Goal: Task Accomplishment & Management: Manage account settings

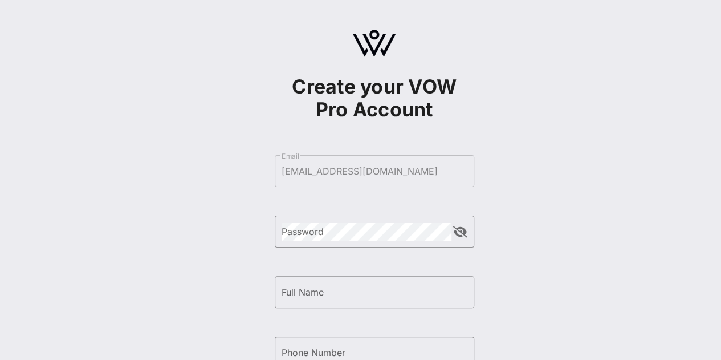
scroll to position [193, 0]
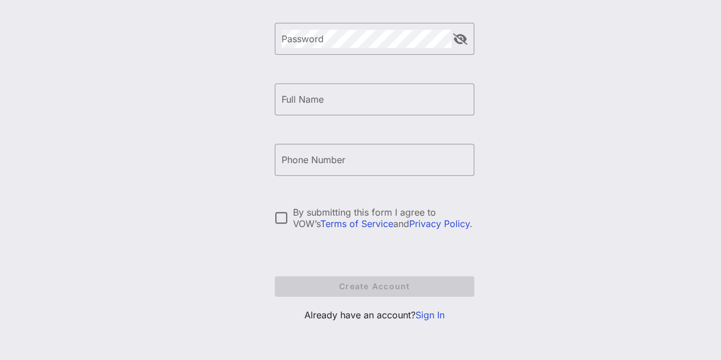
click at [425, 315] on link "Sign In" at bounding box center [429, 314] width 29 height 11
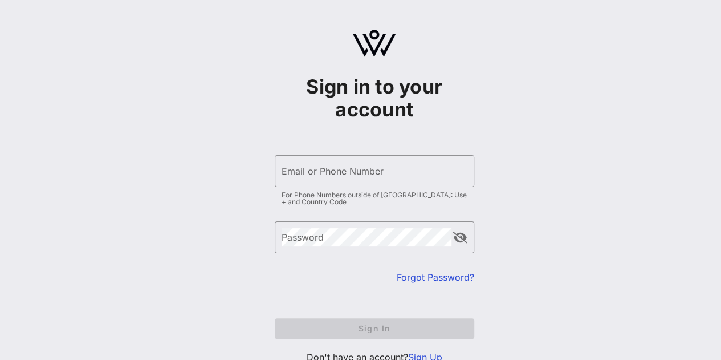
type input "stephaniepalencia16@gmail.com"
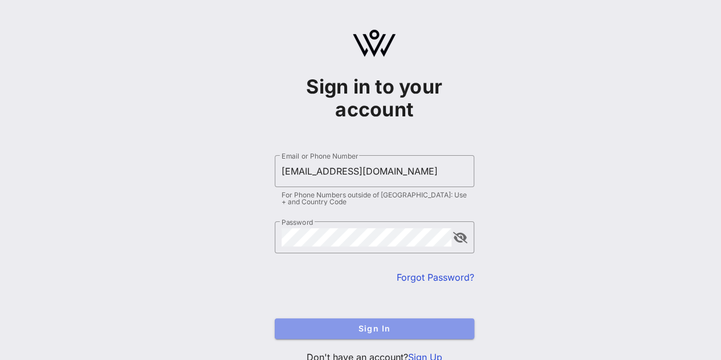
click at [356, 332] on span "Sign In" at bounding box center [374, 328] width 181 height 10
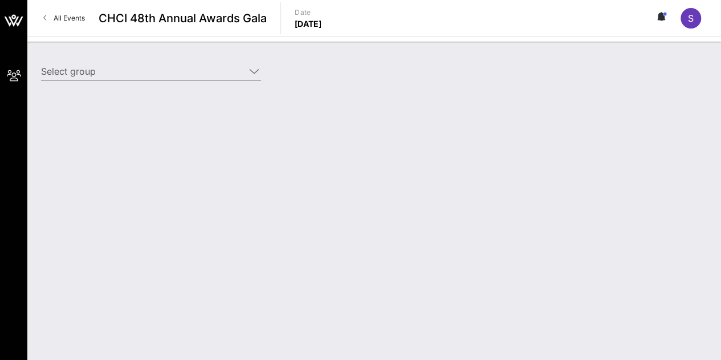
type input "Jeffries for Congress (Jeffries for Congress) [Stephanie Palencia, stephaniepal…"
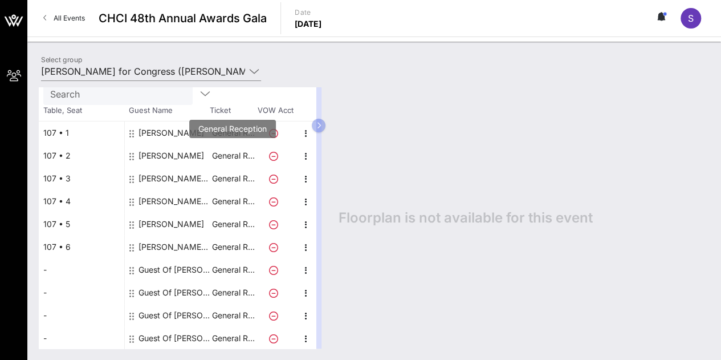
scroll to position [44, 0]
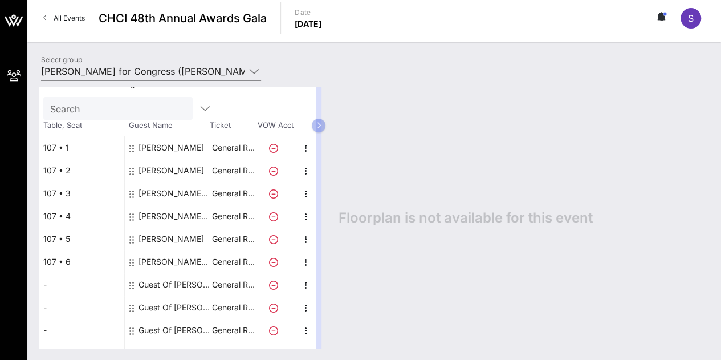
click at [275, 239] on icon at bounding box center [273, 239] width 9 height 9
click at [246, 240] on p "General R…" at bounding box center [233, 238] width 46 height 23
click at [185, 231] on div "Carmen Feliciano" at bounding box center [171, 238] width 66 height 23
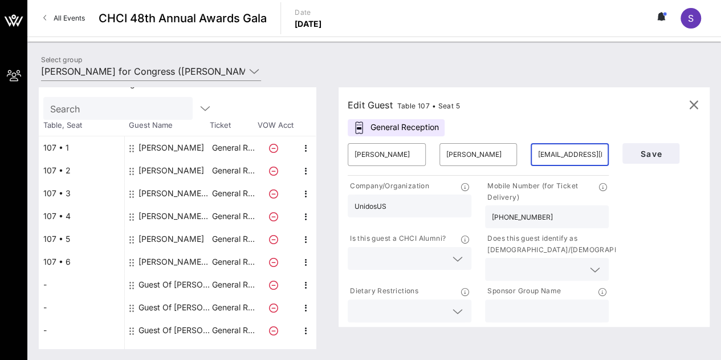
drag, startPoint x: 603, startPoint y: 159, endPoint x: 479, endPoint y: 132, distance: 127.8
click at [479, 132] on div "Edit Guest Table 107 • Seat 5 General Reception ​ Carmen ​ Feliciano ​ cfelicia…" at bounding box center [523, 206] width 371 height 239
type input "s.org"
drag, startPoint x: 561, startPoint y: 154, endPoint x: 484, endPoint y: 142, distance: 78.5
click at [484, 142] on div "​ Carmen ​ Feliciano ​ s.org" at bounding box center [478, 154] width 275 height 36
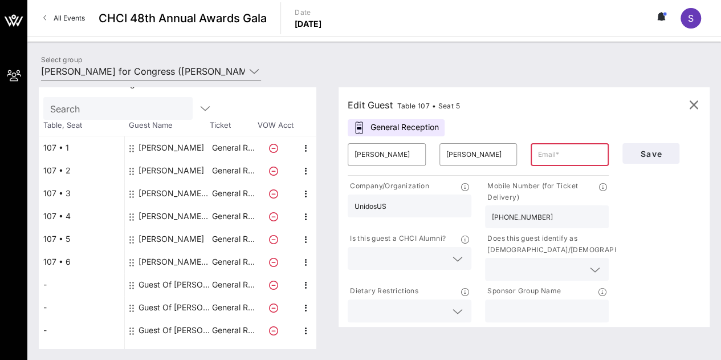
click at [437, 191] on div "Company/Organization" at bounding box center [410, 187] width 124 height 14
drag, startPoint x: 407, startPoint y: 207, endPoint x: 315, endPoint y: 197, distance: 92.4
click at [315, 197] on div "Total Tickets 10 Total Assigned 6 Total Unassigned 4 Need Help? Search Table, S…" at bounding box center [374, 217] width 671 height 261
drag, startPoint x: 389, startPoint y: 154, endPoint x: 317, endPoint y: 148, distance: 72.1
click at [317, 148] on div "Total Tickets 10 Total Assigned 6 Total Unassigned 4 Need Help? Search Table, S…" at bounding box center [374, 217] width 671 height 261
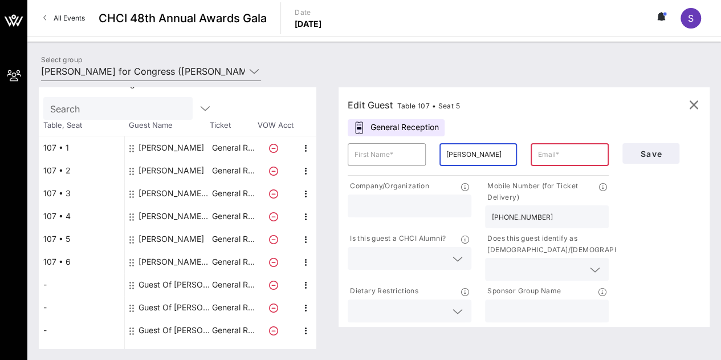
drag, startPoint x: 488, startPoint y: 148, endPoint x: 416, endPoint y: 135, distance: 73.4
click at [416, 135] on div "Edit Guest Table 107 • Seat 5 General Reception ​ ​ Feliciano ​ Company/Organiz…" at bounding box center [523, 206] width 371 height 239
click at [666, 145] on button "Save" at bounding box center [650, 153] width 57 height 21
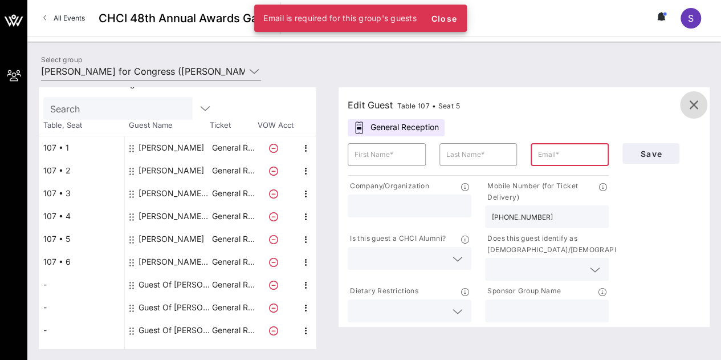
click at [702, 99] on span "button" at bounding box center [693, 105] width 27 height 14
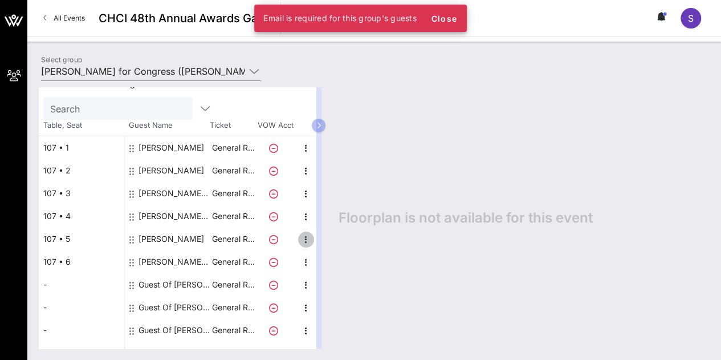
click at [303, 236] on icon "button" at bounding box center [306, 239] width 14 height 14
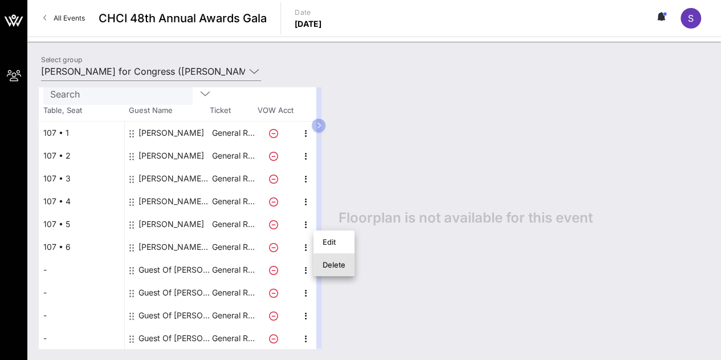
click at [334, 266] on div "Delete" at bounding box center [334, 264] width 23 height 9
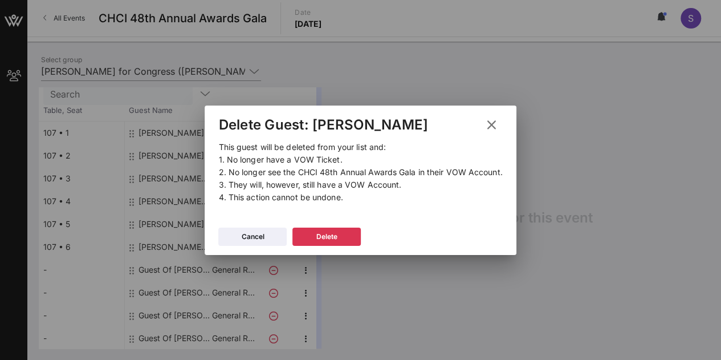
click at [503, 118] on div "Delete Guest: Carmen Feliciano" at bounding box center [360, 122] width 311 height 35
click at [496, 118] on icon at bounding box center [491, 124] width 20 height 19
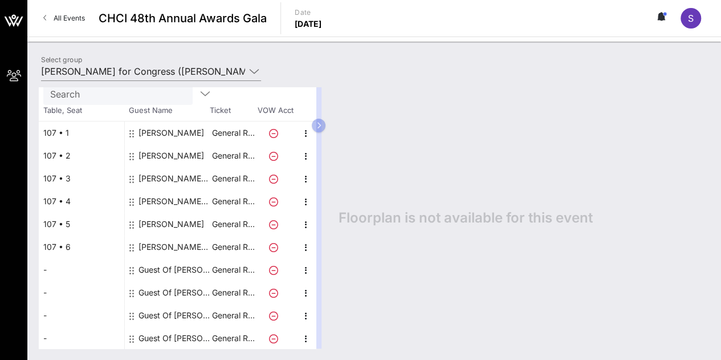
click at [272, 223] on icon at bounding box center [273, 224] width 9 height 9
click at [304, 223] on icon "button" at bounding box center [306, 225] width 14 height 14
drag, startPoint x: 237, startPoint y: 225, endPoint x: 551, endPoint y: 130, distance: 328.1
click at [551, 130] on div "Floorplan is not available for this event" at bounding box center [518, 217] width 382 height 261
click at [321, 122] on icon "button" at bounding box center [318, 125] width 5 height 7
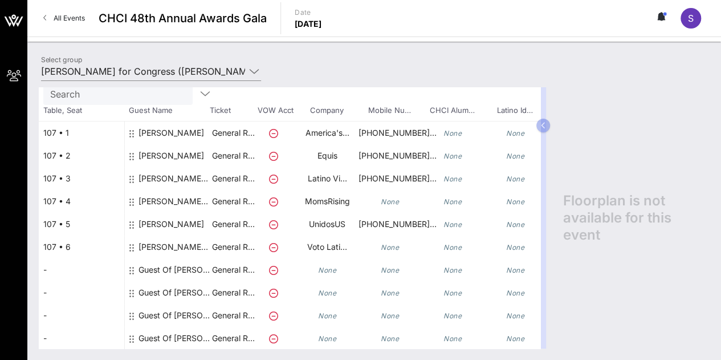
click at [670, 15] on button at bounding box center [662, 18] width 24 height 19
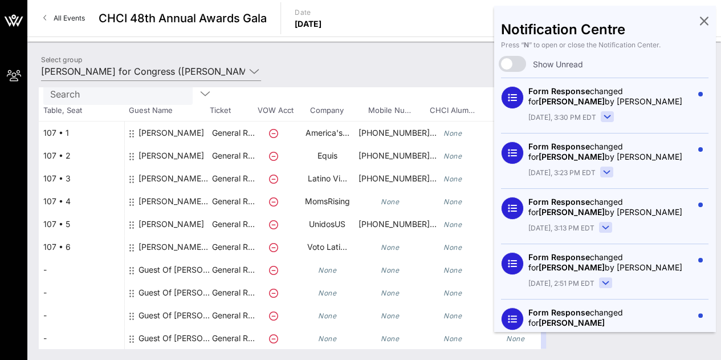
click at [421, 27] on div "All Events CHCI 48th Annual Awards Gala Date Thursday, Sep. 18, 2025 S" at bounding box center [374, 18] width 694 height 36
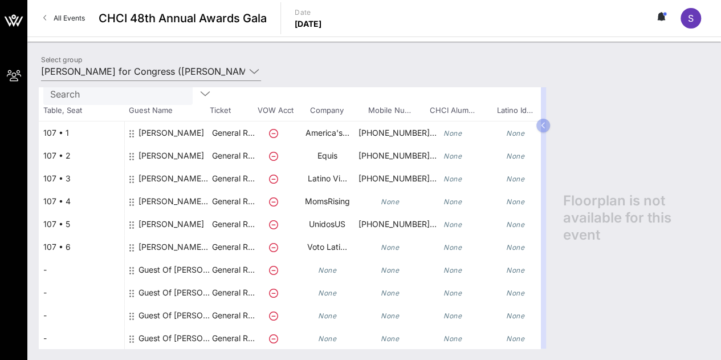
click at [0, 0] on span "My Groups" at bounding box center [0, 0] width 0 height 0
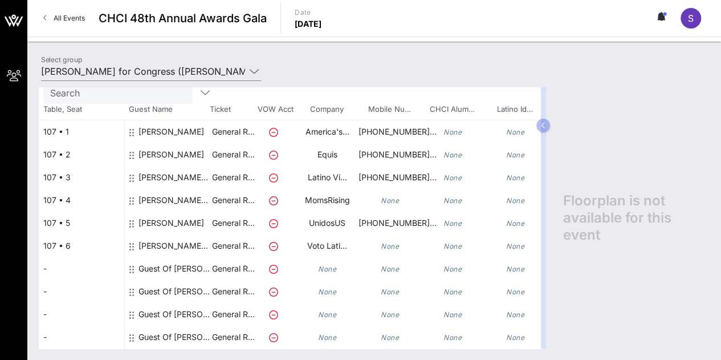
scroll to position [0, 0]
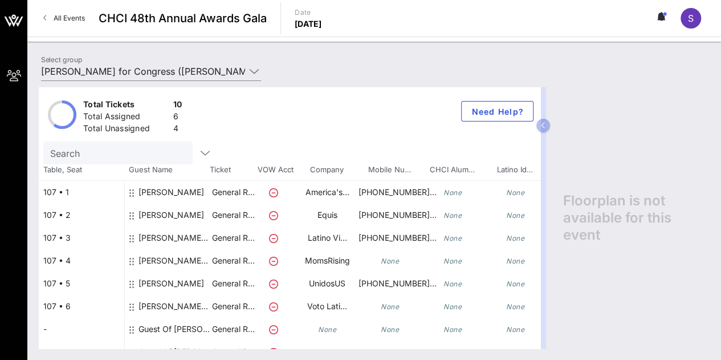
click at [275, 282] on icon at bounding box center [273, 283] width 9 height 9
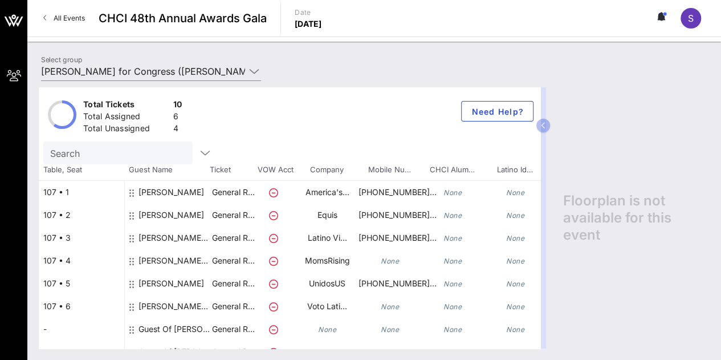
click at [275, 282] on icon at bounding box center [273, 283] width 9 height 9
click at [231, 283] on p "General R…" at bounding box center [233, 283] width 46 height 23
click at [158, 281] on div "Carmen Feliciano" at bounding box center [171, 288] width 66 height 32
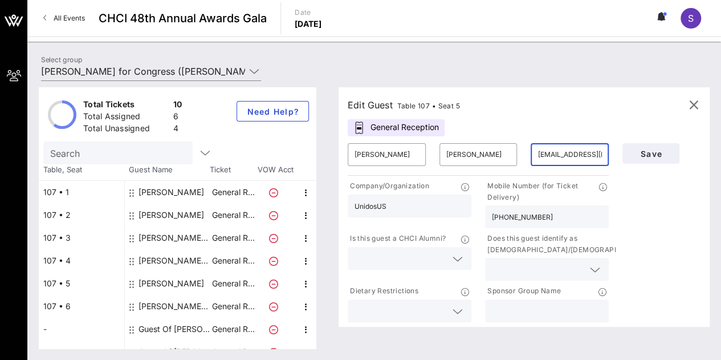
click at [577, 152] on input "cfeliciano@unidosus.org" at bounding box center [569, 154] width 64 height 18
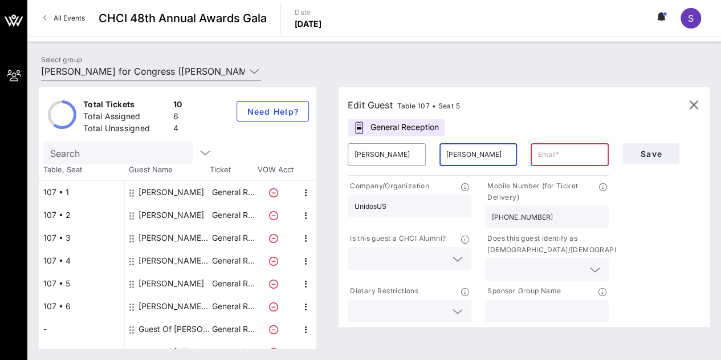
drag, startPoint x: 497, startPoint y: 154, endPoint x: 373, endPoint y: 149, distance: 124.4
click at [373, 149] on div "​ Carmen ​ Feliciano ​" at bounding box center [478, 154] width 275 height 36
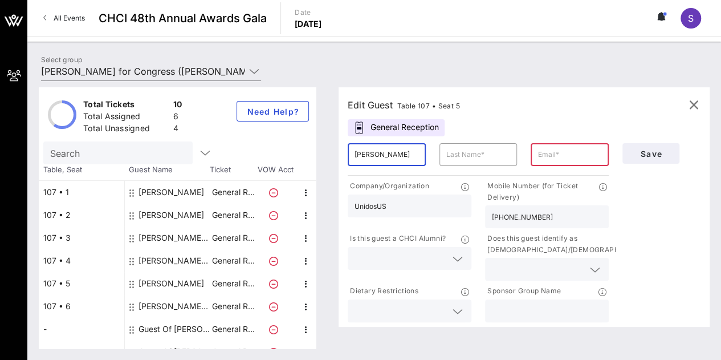
drag, startPoint x: 395, startPoint y: 155, endPoint x: 309, endPoint y: 150, distance: 86.7
click at [309, 150] on div "Total Tickets 10 Total Assigned 6 Total Unassigned 4 Need Help? Search Table, S…" at bounding box center [374, 217] width 671 height 261
click at [673, 164] on div "Save" at bounding box center [661, 153] width 92 height 34
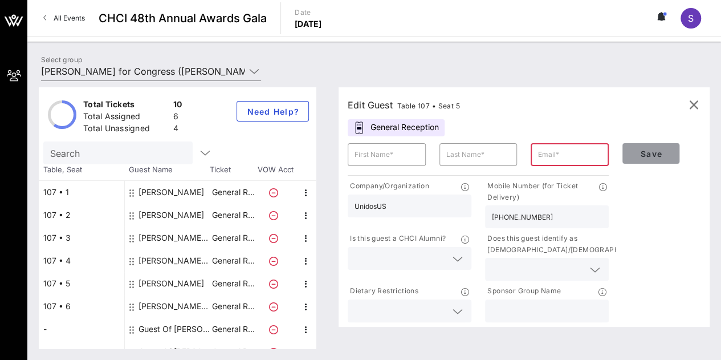
click at [671, 161] on button "Save" at bounding box center [650, 153] width 57 height 21
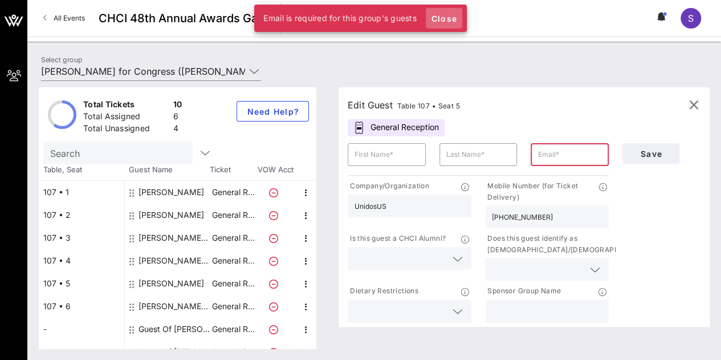
click at [450, 18] on span "Close" at bounding box center [443, 19] width 27 height 10
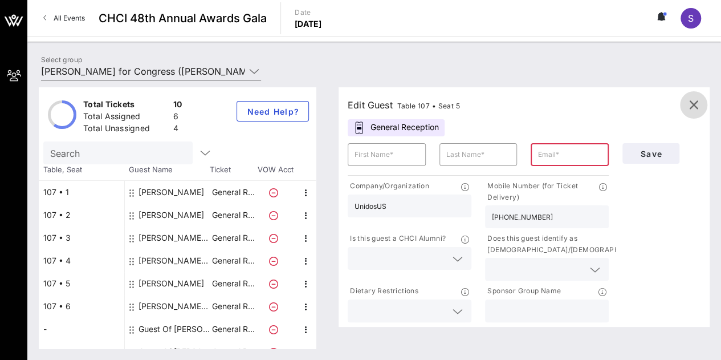
click at [692, 109] on icon "button" at bounding box center [694, 105] width 14 height 14
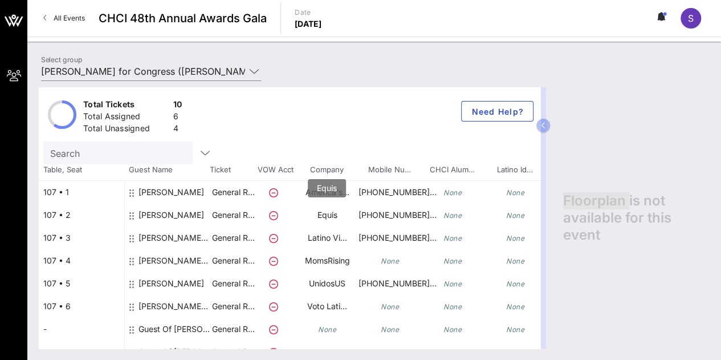
scroll to position [68, 0]
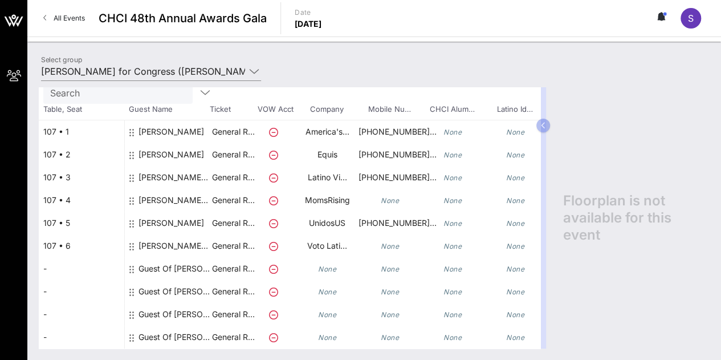
click at [269, 219] on icon at bounding box center [273, 223] width 9 height 9
click at [331, 213] on p "UnidosUS" at bounding box center [327, 222] width 63 height 23
click at [214, 211] on p "General R…" at bounding box center [233, 222] width 46 height 23
click at [198, 217] on div "Carmen Feliciano" at bounding box center [171, 227] width 66 height 32
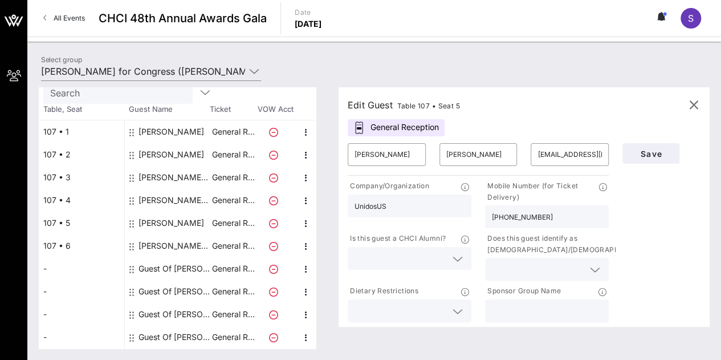
scroll to position [59, 0]
click at [707, 113] on div "Edit Guest Table 107 • Seat 5 General Reception ​ Carmen ​ Feliciano ​ cfelicia…" at bounding box center [523, 206] width 371 height 239
click at [695, 106] on icon "button" at bounding box center [694, 105] width 14 height 14
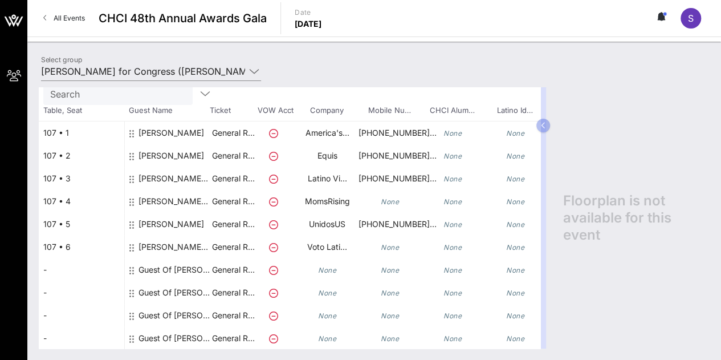
scroll to position [68, 0]
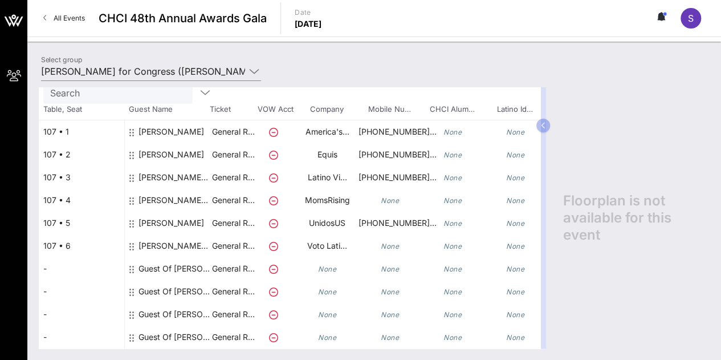
click at [517, 219] on icon "None" at bounding box center [515, 223] width 18 height 9
click at [183, 211] on div "Carmen Feliciano" at bounding box center [171, 227] width 66 height 32
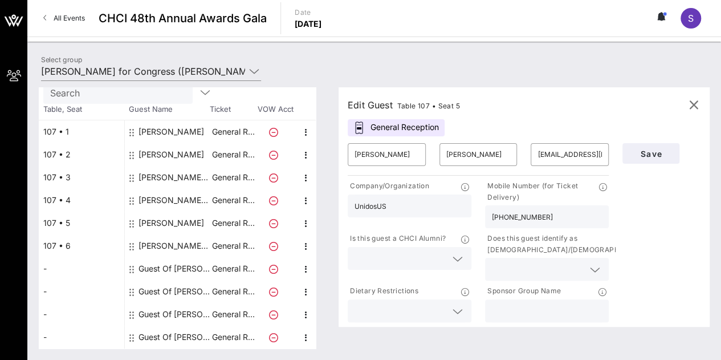
scroll to position [59, 0]
click at [697, 104] on icon "button" at bounding box center [694, 105] width 14 height 14
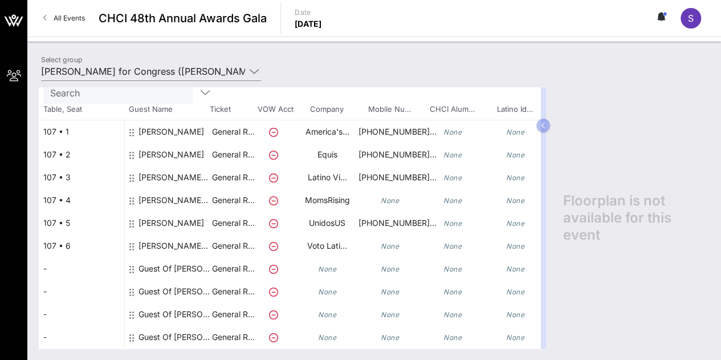
click at [132, 219] on icon at bounding box center [131, 223] width 5 height 9
drag, startPoint x: 132, startPoint y: 213, endPoint x: 195, endPoint y: 213, distance: 63.8
click at [195, 213] on div "Carmen Feliciano" at bounding box center [171, 227] width 66 height 32
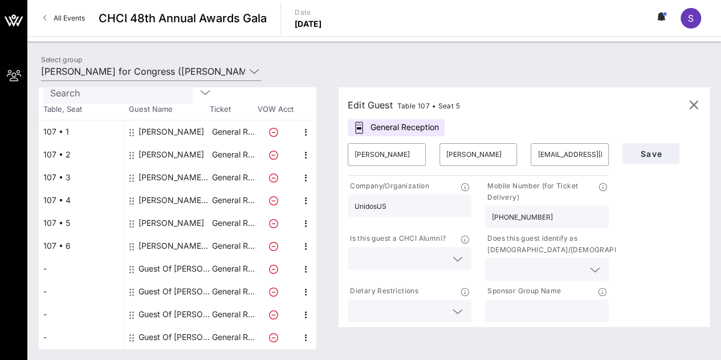
scroll to position [59, 0]
click at [697, 100] on icon "button" at bounding box center [694, 105] width 14 height 14
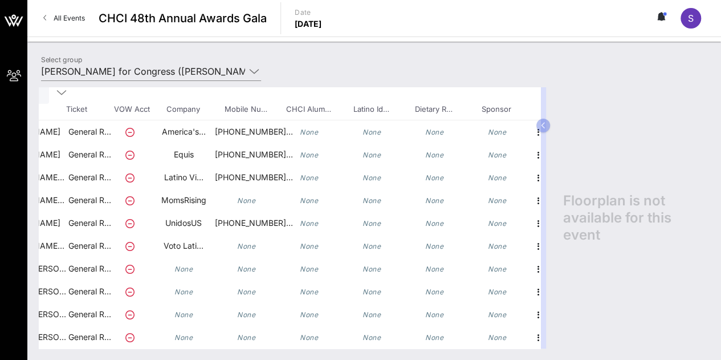
scroll to position [68, 160]
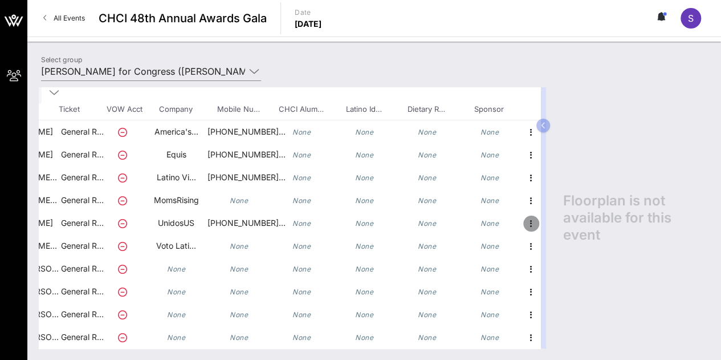
click at [524, 217] on icon "button" at bounding box center [531, 224] width 14 height 14
click at [548, 223] on div "Edit" at bounding box center [550, 218] width 23 height 9
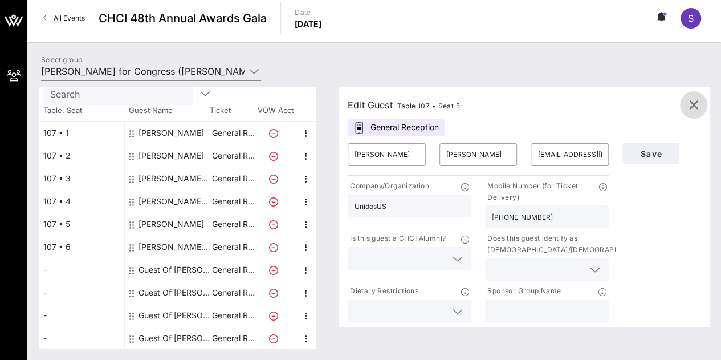
click at [690, 99] on icon "button" at bounding box center [694, 105] width 14 height 14
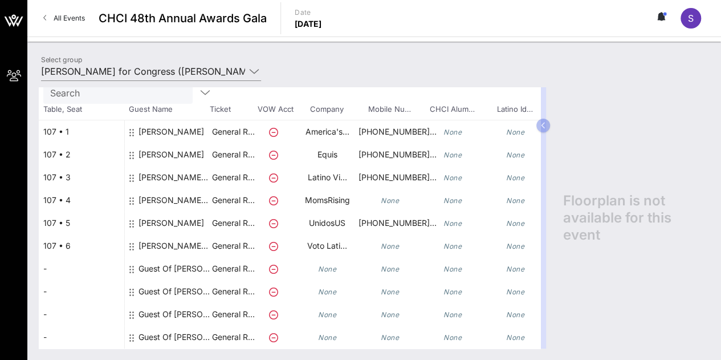
scroll to position [68, 160]
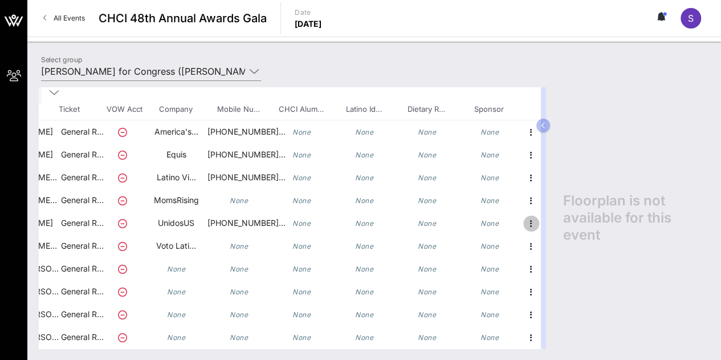
click at [524, 217] on icon "button" at bounding box center [531, 224] width 14 height 14
click at [546, 240] on div "Delete" at bounding box center [550, 240] width 23 height 9
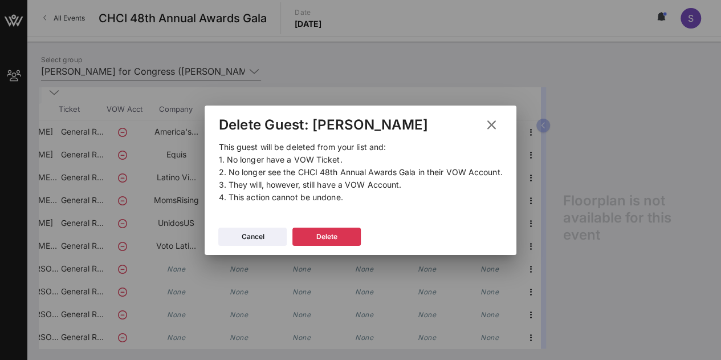
click at [342, 239] on button "Delete" at bounding box center [326, 236] width 68 height 18
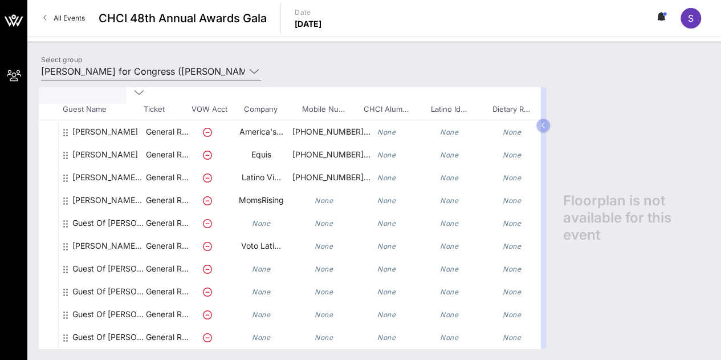
scroll to position [68, 66]
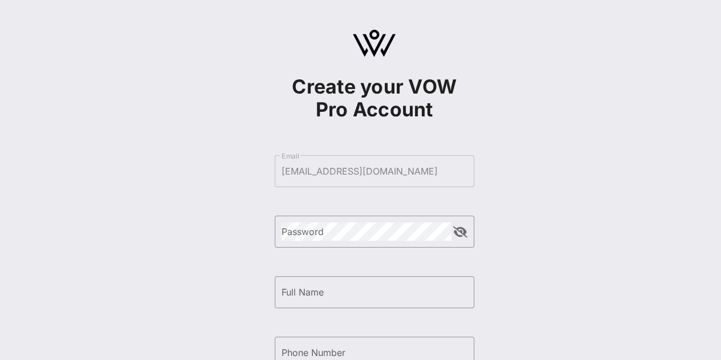
scroll to position [193, 0]
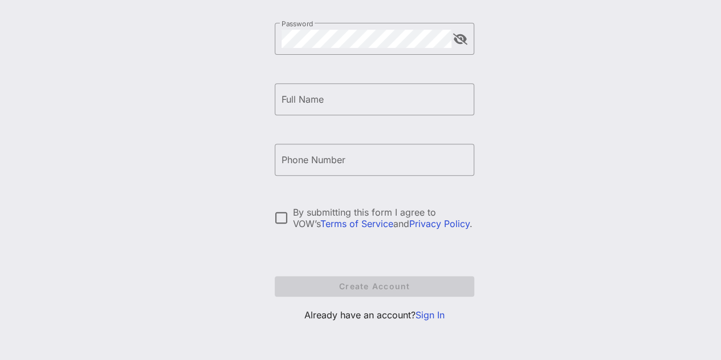
click at [440, 309] on link "Sign In" at bounding box center [429, 314] width 29 height 11
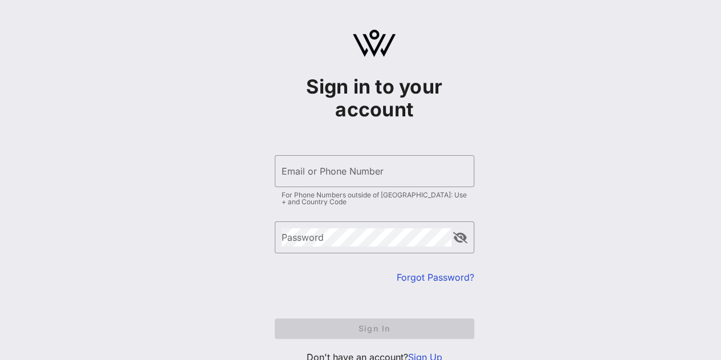
type input "stephaniepalencia16@gmail.com"
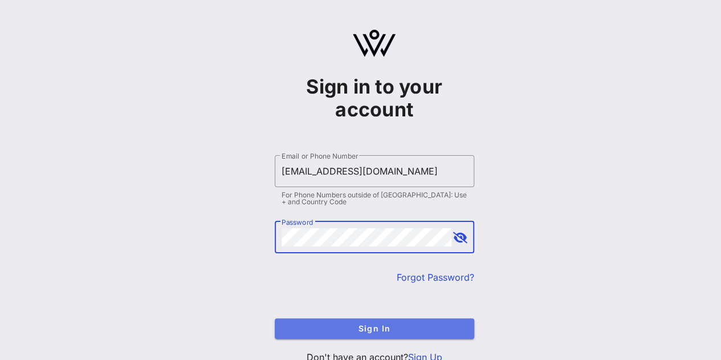
click at [417, 331] on span "Sign In" at bounding box center [374, 328] width 181 height 10
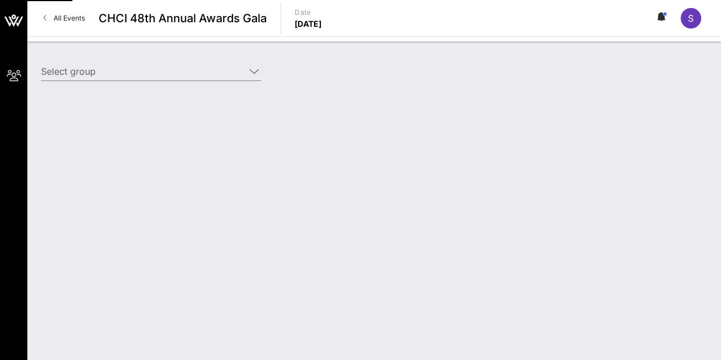
type input "Jeffries for Congress (Jeffries for Congress) [Stephanie Palencia, stephaniepal…"
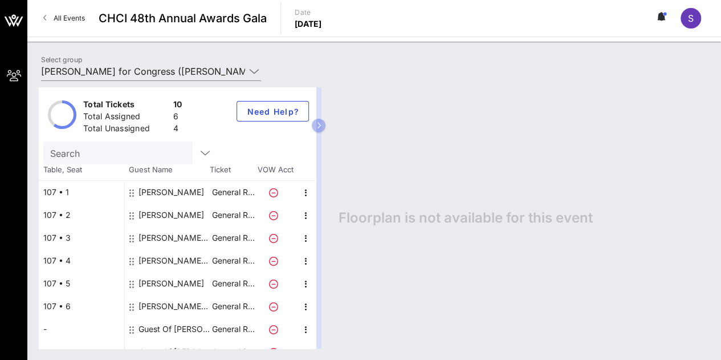
click at [264, 123] on div "Total Tickets 10 Total Assigned 6 Total Unassigned 4 Need Help?" at bounding box center [177, 114] width 277 height 54
click at [275, 109] on span "Need Help?" at bounding box center [272, 112] width 53 height 10
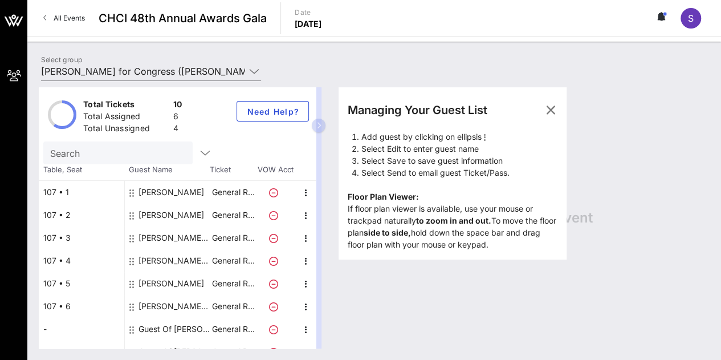
click at [325, 119] on button "button" at bounding box center [319, 126] width 14 height 14
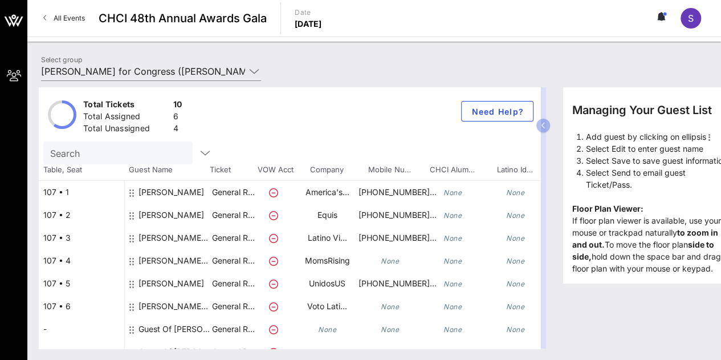
scroll to position [68, 0]
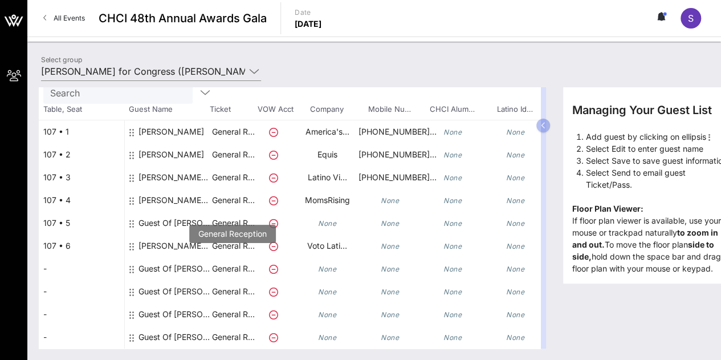
click at [237, 258] on p "General R…" at bounding box center [233, 268] width 46 height 23
click at [272, 219] on icon at bounding box center [273, 223] width 9 height 9
click at [200, 222] on div "Guest Of [PERSON_NAME] for Congress" at bounding box center [174, 222] width 72 height 23
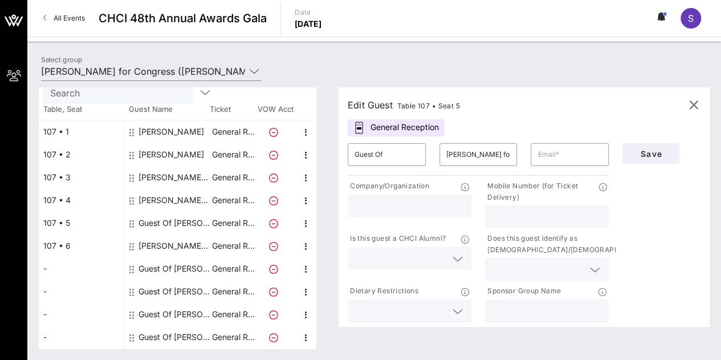
scroll to position [59, 0]
click at [564, 160] on input "text" at bounding box center [569, 154] width 64 height 18
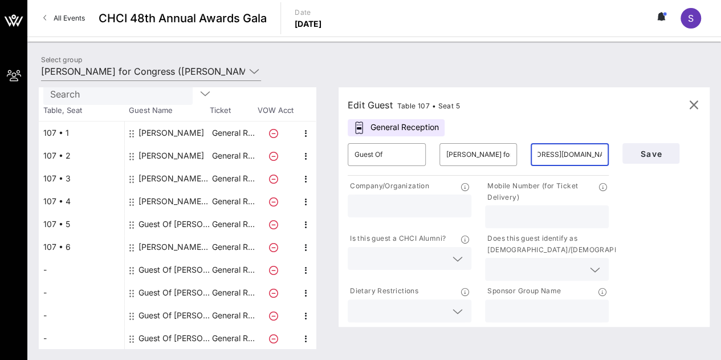
scroll to position [0, 43]
click at [643, 153] on span "Save" at bounding box center [650, 154] width 39 height 10
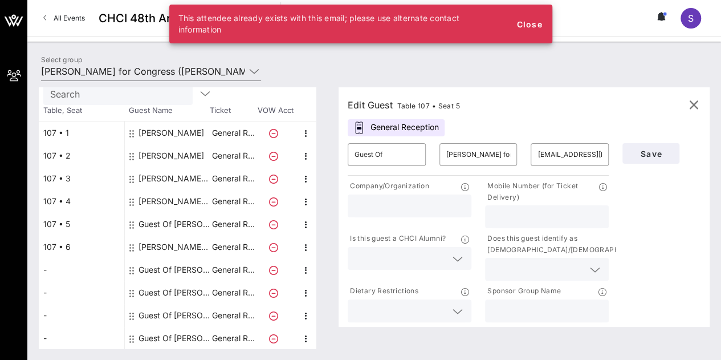
click at [585, 151] on input "[EMAIL_ADDRESS][DOMAIN_NAME]" at bounding box center [569, 154] width 64 height 18
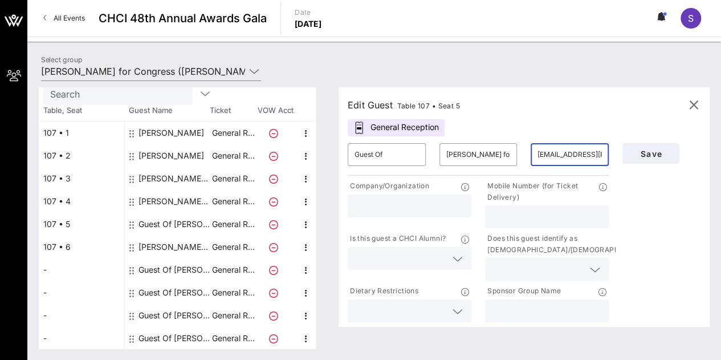
scroll to position [0, 54]
type input "stephanie.palencia@mail.house.gov"
click at [660, 150] on span "Save" at bounding box center [650, 154] width 39 height 10
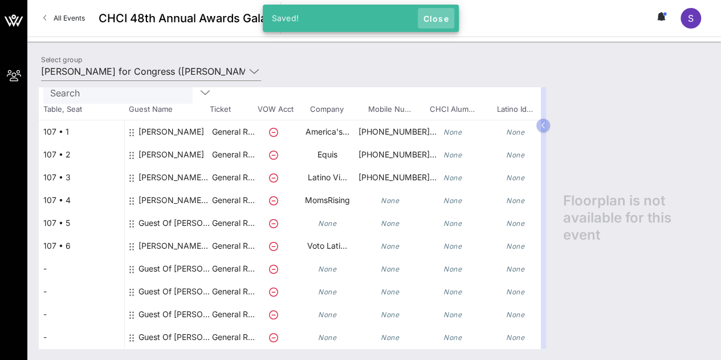
click at [438, 19] on span "Close" at bounding box center [435, 19] width 27 height 10
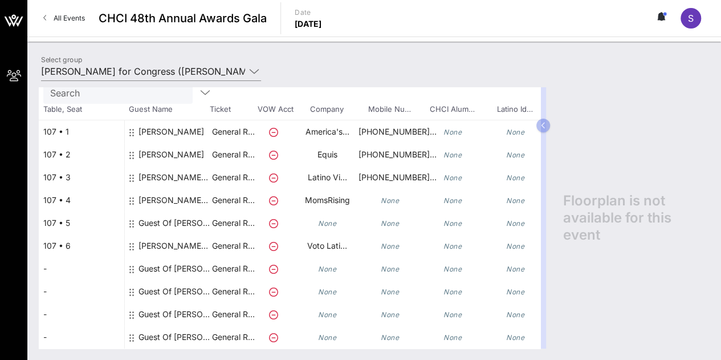
click at [236, 212] on p "General R…" at bounding box center [233, 222] width 46 height 23
click at [334, 219] on icon "None" at bounding box center [327, 223] width 18 height 9
click at [146, 213] on div "Guest Of [PERSON_NAME] for Congress" at bounding box center [174, 222] width 72 height 23
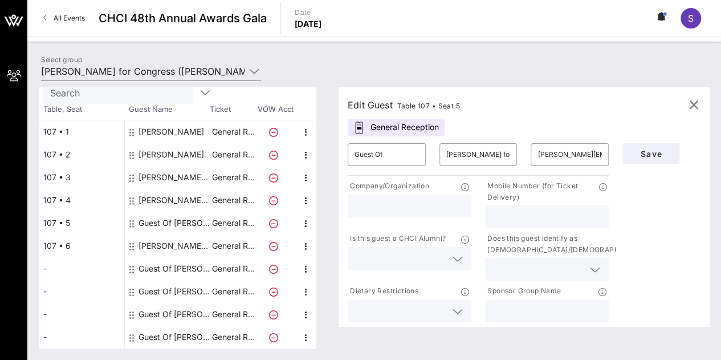
scroll to position [59, 0]
click at [553, 154] on input "stephanie.palencia@mail.house.gov" at bounding box center [569, 154] width 64 height 18
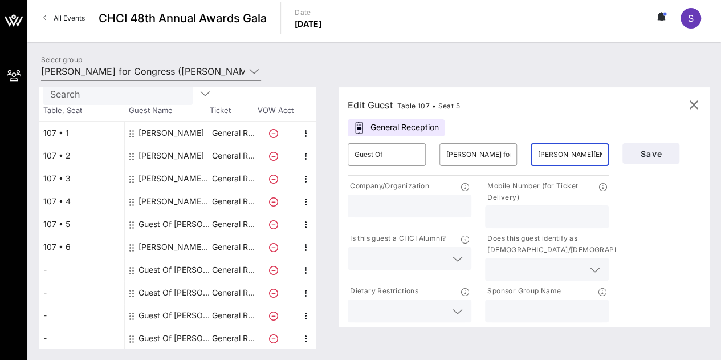
click at [553, 154] on input "stephanie.palencia@mail.house.gov" at bounding box center [569, 154] width 64 height 18
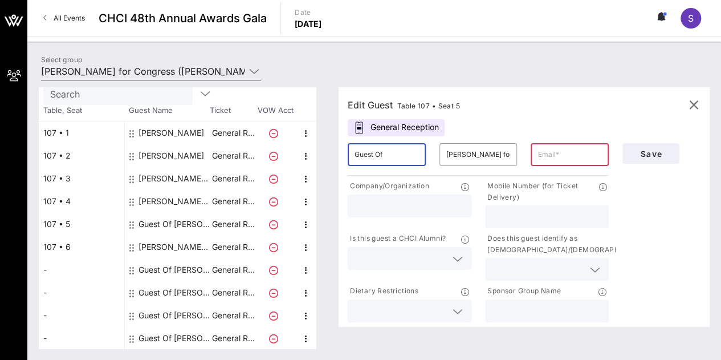
click at [406, 154] on input "Guest Of" at bounding box center [386, 154] width 64 height 18
click at [688, 101] on icon "button" at bounding box center [694, 105] width 14 height 14
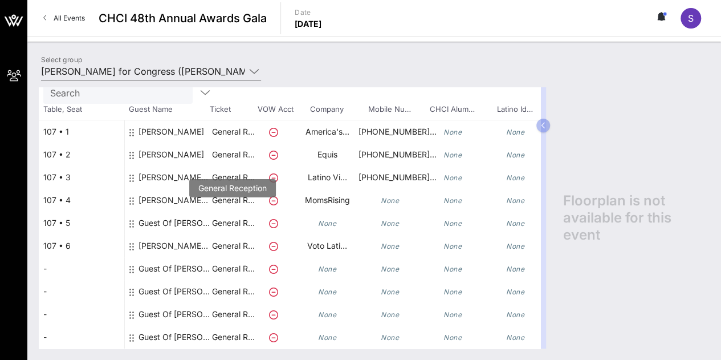
click at [240, 218] on p "General R…" at bounding box center [233, 222] width 46 height 23
click at [169, 213] on div "Guest Of [PERSON_NAME] for Congress" at bounding box center [174, 222] width 72 height 23
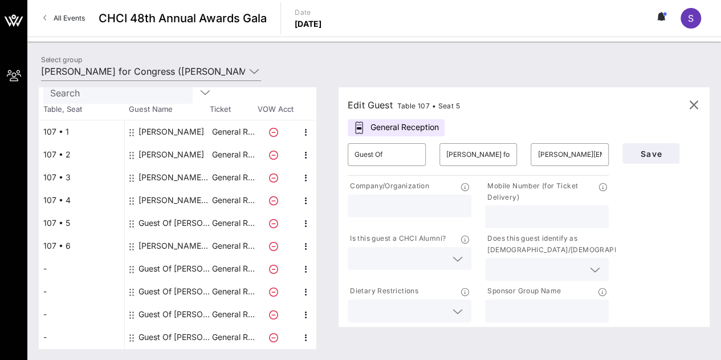
scroll to position [59, 0]
click at [588, 145] on input "stephanie.palencia@mail.house.gov" at bounding box center [569, 154] width 64 height 18
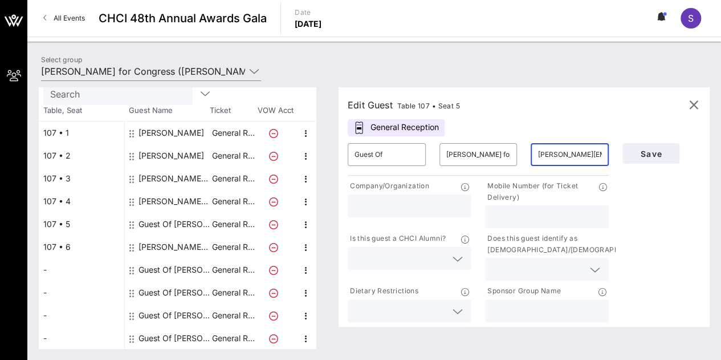
click at [588, 145] on input "stephanie.palencia@mail.house.gov" at bounding box center [569, 154] width 64 height 18
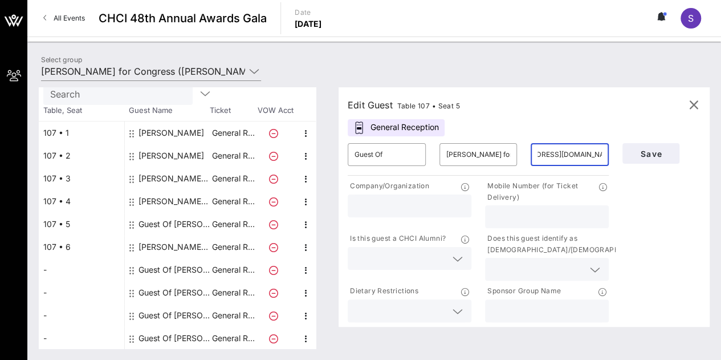
scroll to position [0, 43]
type input "[EMAIL_ADDRESS][DOMAIN_NAME]"
click at [644, 162] on button "Save" at bounding box center [650, 153] width 57 height 21
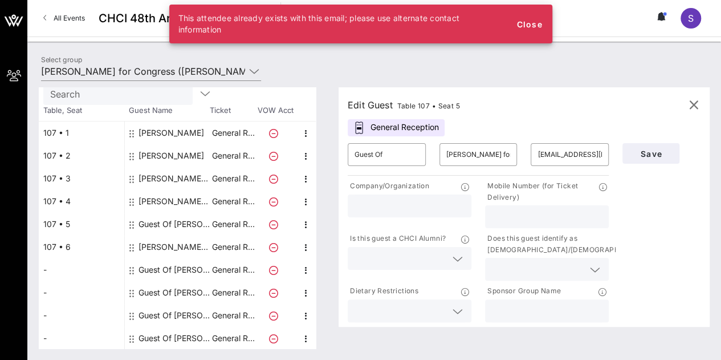
click at [550, 26] on div "This attendee already exists with this email; please use alternate contact info…" at bounding box center [360, 24] width 383 height 39
click at [542, 27] on button "Close" at bounding box center [529, 24] width 36 height 21
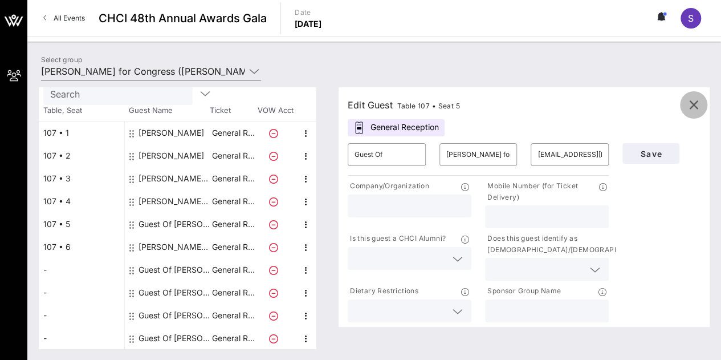
click at [693, 100] on icon "button" at bounding box center [694, 105] width 14 height 14
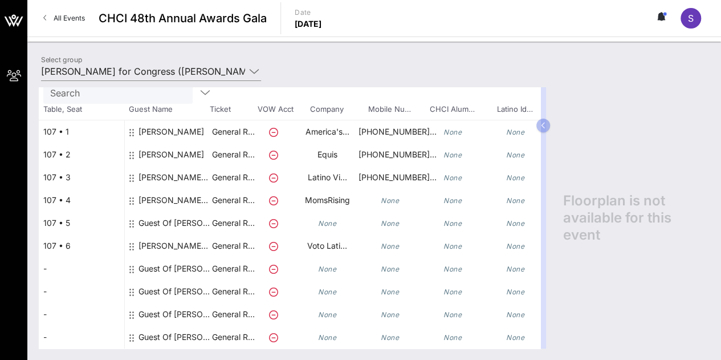
click at [244, 214] on p "General R…" at bounding box center [233, 222] width 46 height 23
click at [169, 217] on div "Guest Of [PERSON_NAME] for Congress" at bounding box center [174, 222] width 72 height 23
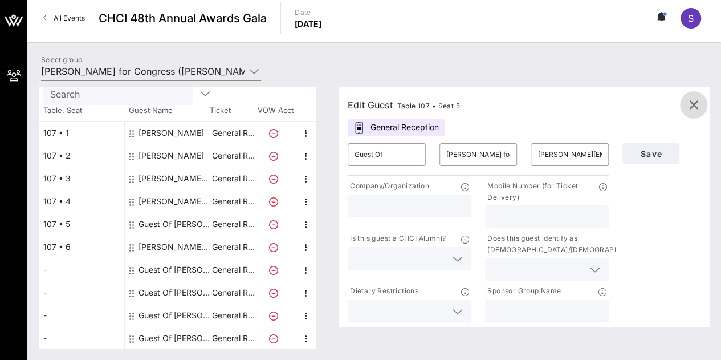
click at [688, 107] on icon "button" at bounding box center [694, 105] width 14 height 14
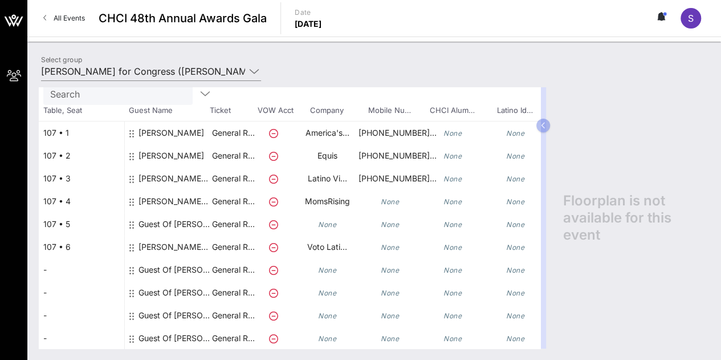
scroll to position [68, 0]
click at [187, 220] on div "Guest Of [PERSON_NAME] for Congress" at bounding box center [174, 222] width 72 height 23
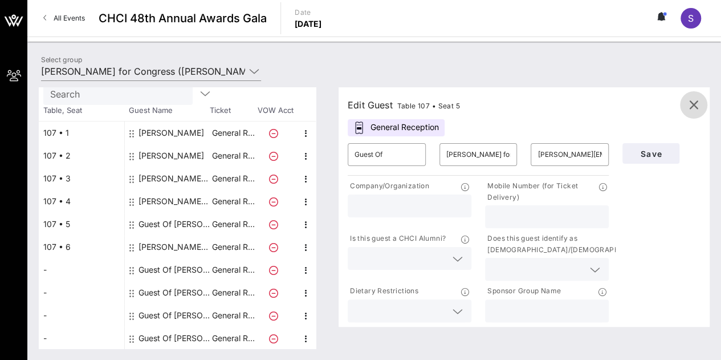
click at [695, 99] on icon "button" at bounding box center [694, 105] width 14 height 14
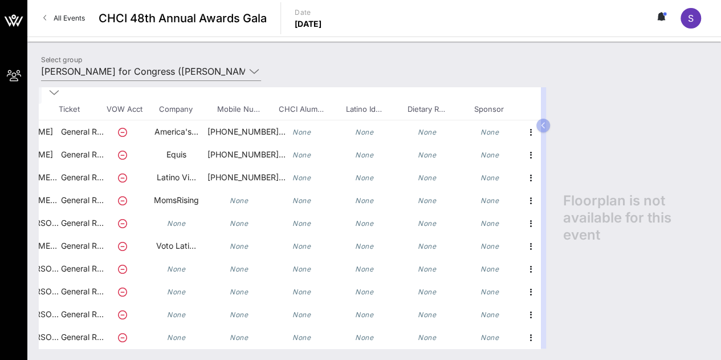
scroll to position [68, 160]
click at [525, 217] on icon "button" at bounding box center [531, 224] width 14 height 14
click at [544, 244] on div "Delete" at bounding box center [550, 240] width 23 height 9
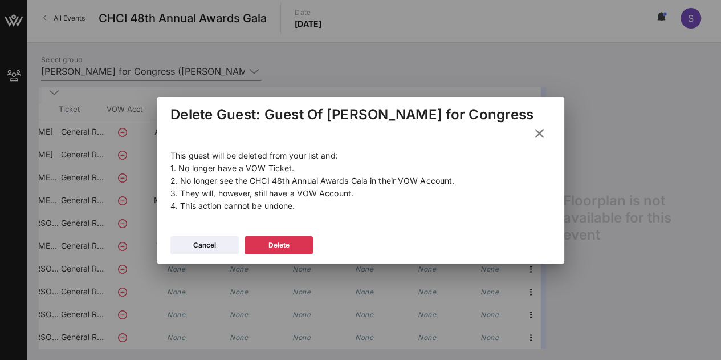
click at [289, 239] on div "Delete" at bounding box center [278, 244] width 21 height 11
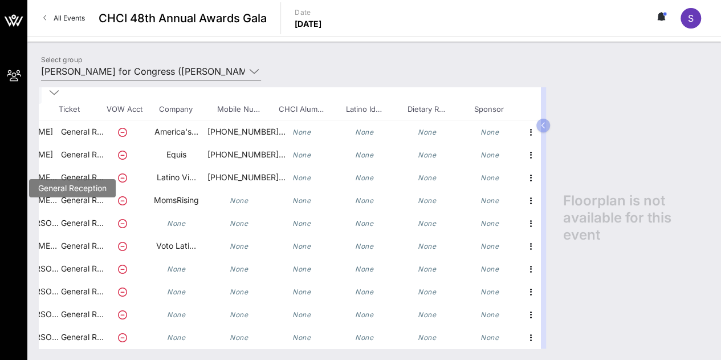
scroll to position [68, 14]
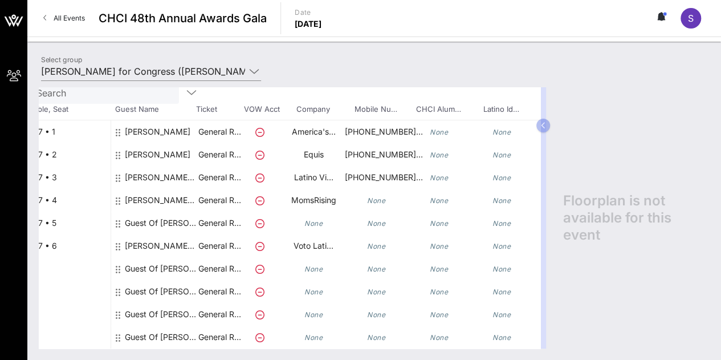
click at [138, 211] on div "Guest Of Jeffries for Congress" at bounding box center [161, 222] width 72 height 23
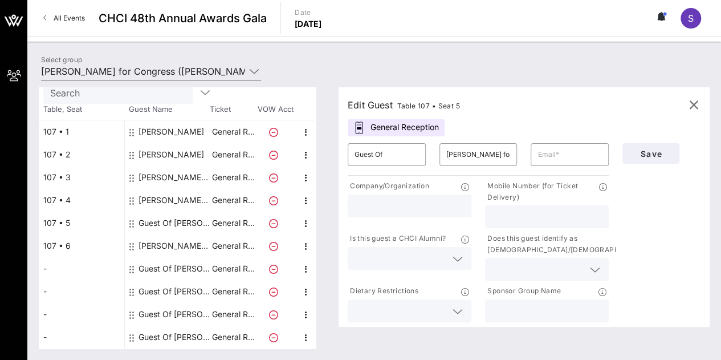
scroll to position [59, 0]
click at [690, 104] on icon "button" at bounding box center [694, 105] width 14 height 14
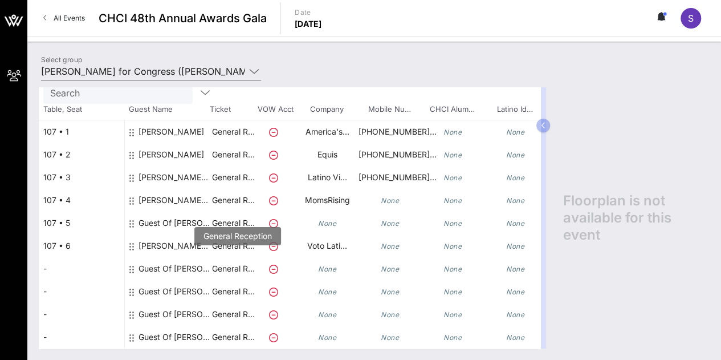
click at [225, 260] on p "General R…" at bounding box center [233, 268] width 46 height 23
click at [328, 264] on icon "None" at bounding box center [327, 268] width 18 height 9
click at [325, 219] on icon "None" at bounding box center [327, 223] width 18 height 9
click at [139, 216] on div "Guest Of Jeffries for Congress" at bounding box center [174, 222] width 72 height 23
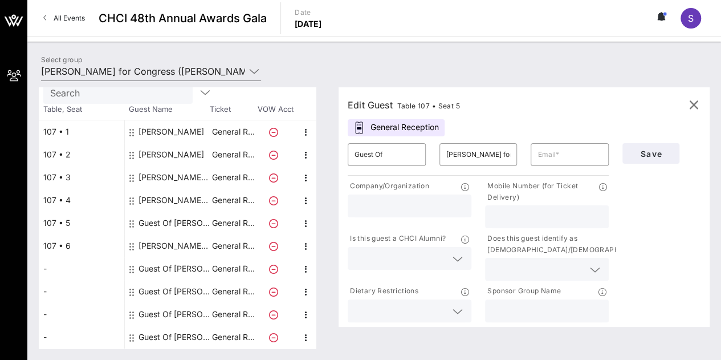
scroll to position [59, 0]
click at [568, 156] on input "text" at bounding box center [569, 154] width 64 height 18
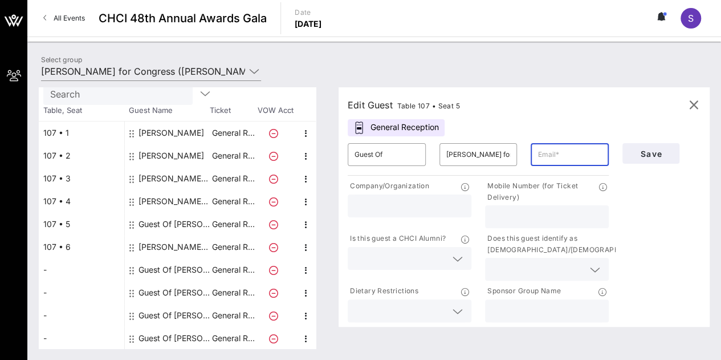
paste input "allison.zayas@yahoo.com"
type input "allison.zayas@yahoo.com"
click at [417, 154] on input "Guest Of" at bounding box center [386, 154] width 64 height 18
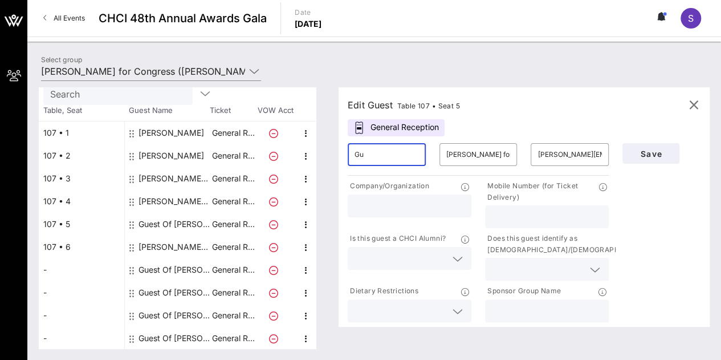
type input "G"
type input "Allison Zayas"
click at [652, 153] on span "Save" at bounding box center [650, 154] width 39 height 10
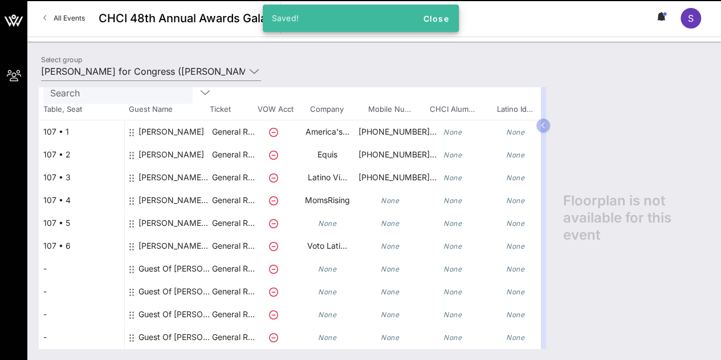
scroll to position [68, 0]
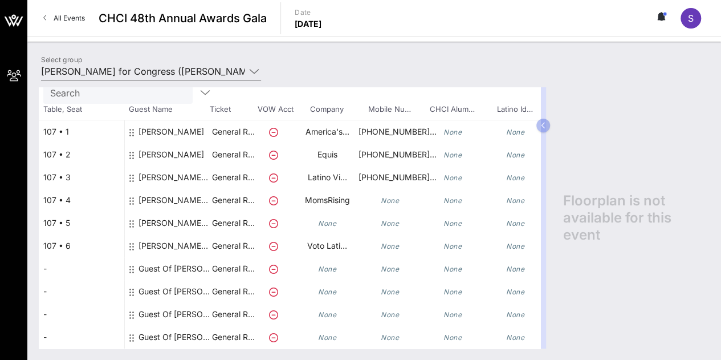
click at [327, 223] on div "None" at bounding box center [327, 222] width 63 height 23
click at [325, 219] on icon "None" at bounding box center [327, 223] width 18 height 9
click at [234, 257] on p "General R…" at bounding box center [233, 268] width 46 height 23
click at [327, 264] on icon "None" at bounding box center [327, 268] width 18 height 9
click at [134, 260] on div at bounding box center [132, 268] width 7 height 23
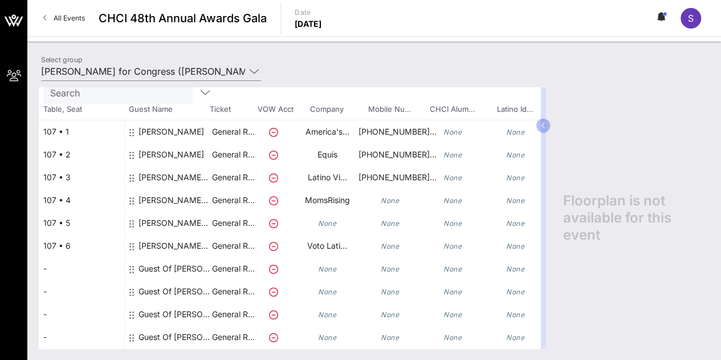
click at [150, 258] on div "Guest Of Jeffries for Congress" at bounding box center [174, 268] width 72 height 23
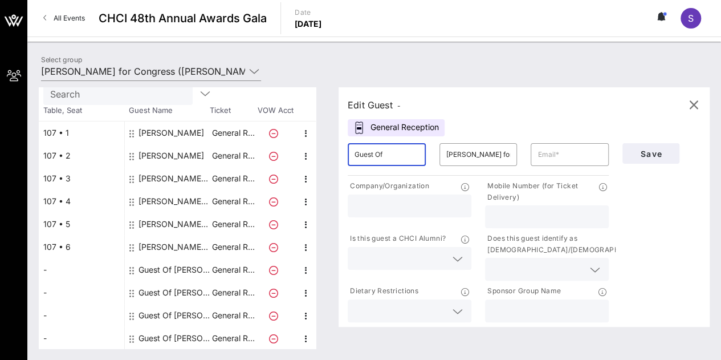
drag, startPoint x: 410, startPoint y: 154, endPoint x: 325, endPoint y: 157, distance: 85.5
click at [325, 157] on div "Total Tickets 10 Total Assigned 6 Total Unassigned 4 Need Help? Search Table, S…" at bounding box center [374, 217] width 671 height 261
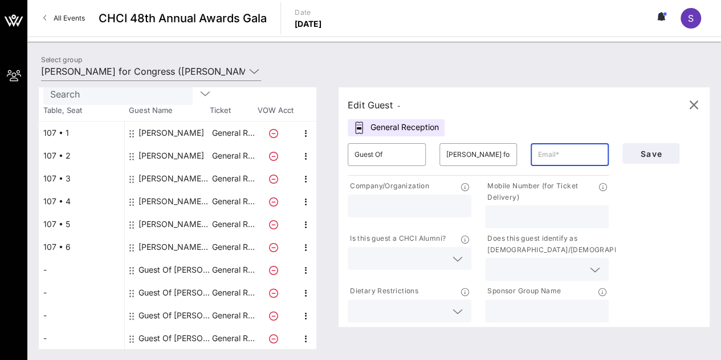
click at [565, 157] on input "text" at bounding box center [569, 154] width 64 height 18
paste input "andreazayas@gmail.com"
type input "andreazayas@gmail.com"
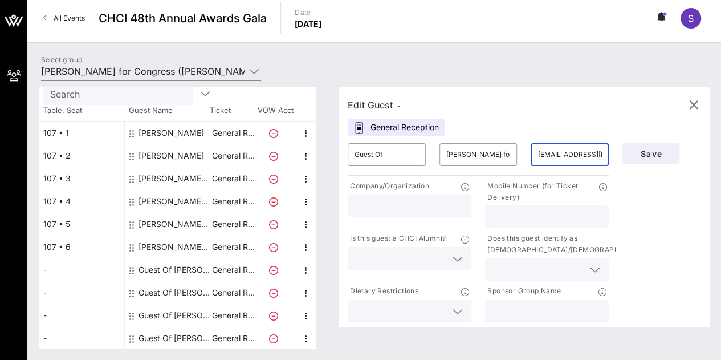
drag, startPoint x: 375, startPoint y: 154, endPoint x: 268, endPoint y: 133, distance: 109.3
click at [268, 133] on div "Total Tickets 10 Total Assigned 6 Total Unassigned 4 Need Help? Search Table, S…" at bounding box center [374, 217] width 671 height 261
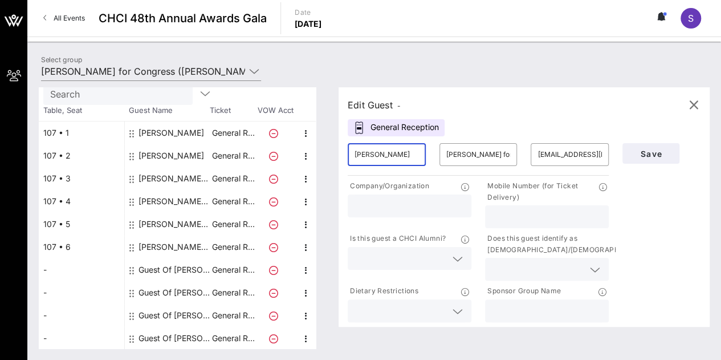
type input "Andrea Zayas"
click at [641, 159] on button "Save" at bounding box center [650, 153] width 57 height 21
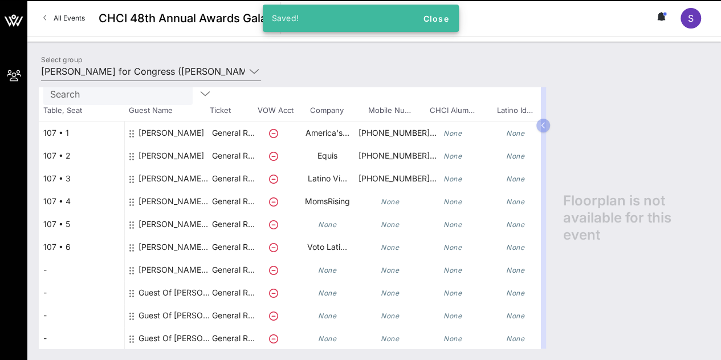
scroll to position [68, 0]
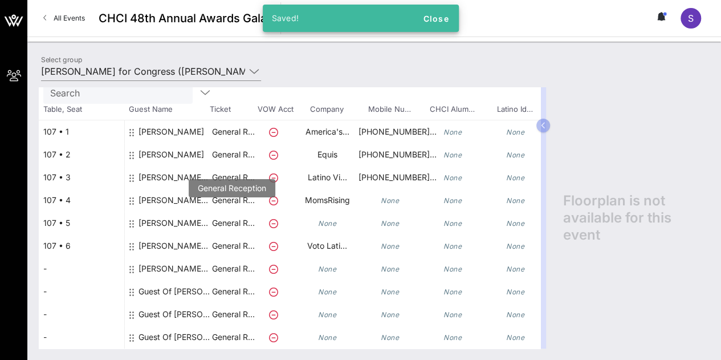
click at [228, 215] on p "General R…" at bounding box center [233, 222] width 46 height 23
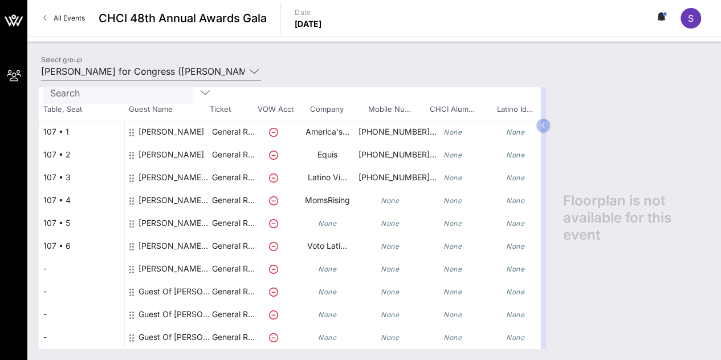
click at [162, 280] on div "Guest Of Jeffries for Congress" at bounding box center [174, 291] width 72 height 23
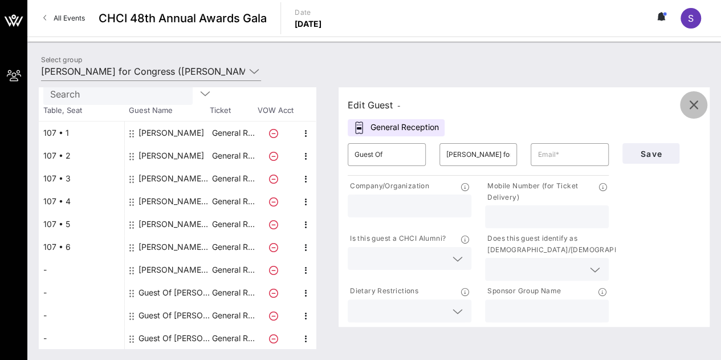
click at [688, 101] on icon "button" at bounding box center [694, 105] width 14 height 14
